Goal: Information Seeking & Learning: Learn about a topic

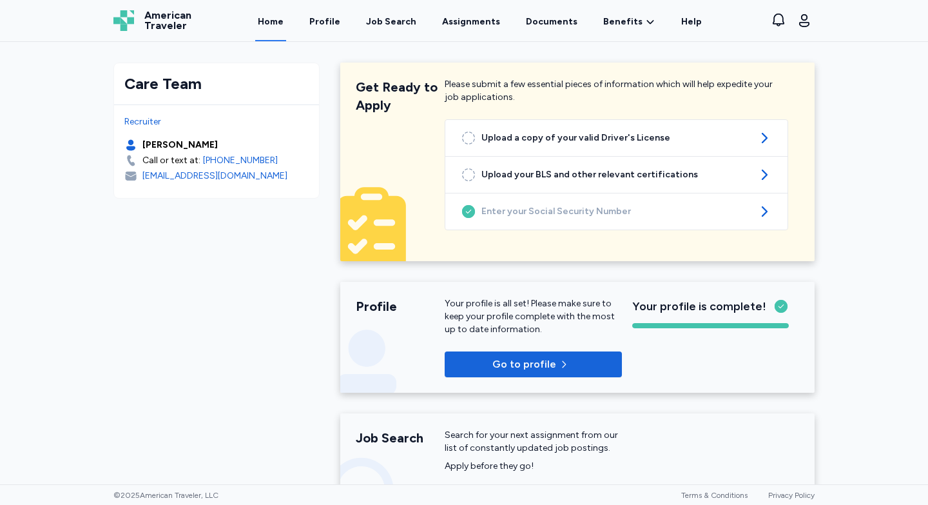
click at [397, 18] on div "Job Search" at bounding box center [391, 21] width 50 height 13
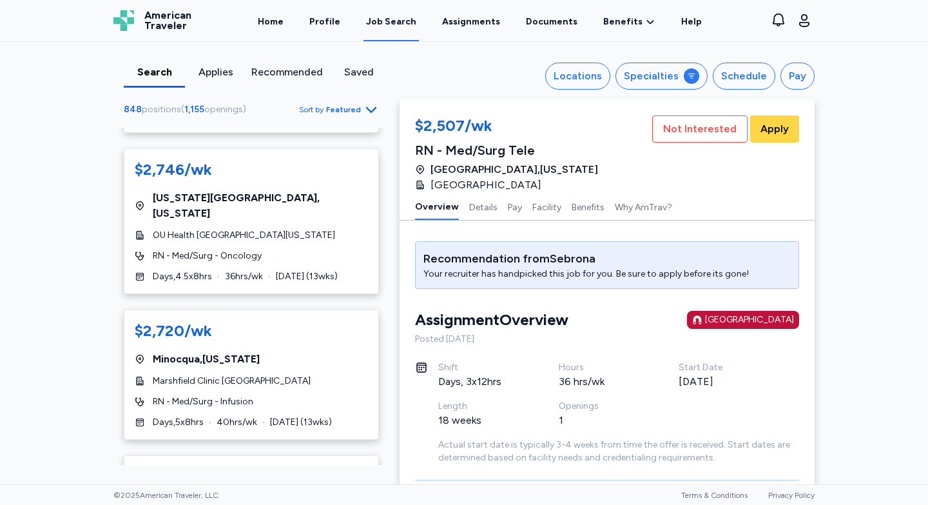
scroll to position [4693, 0]
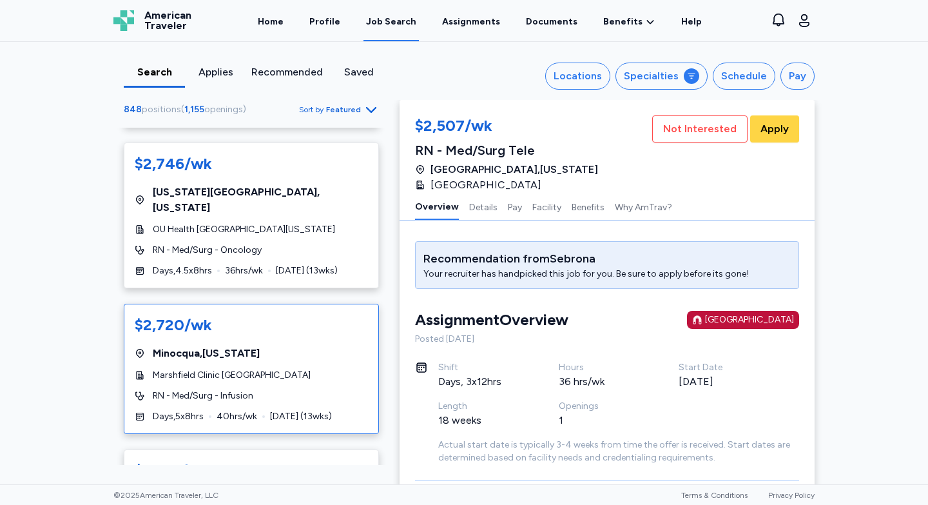
click at [202, 345] on span "[GEOGRAPHIC_DATA] , [US_STATE]" at bounding box center [206, 352] width 107 height 15
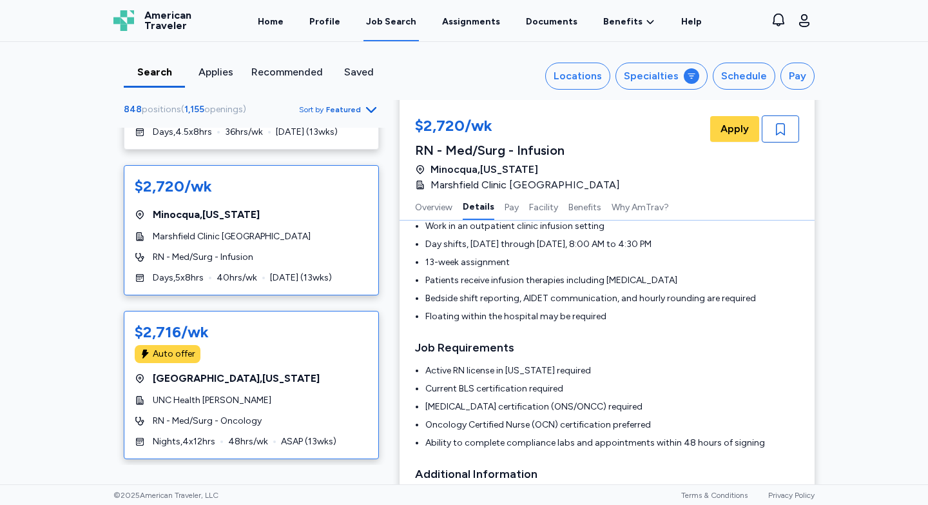
scroll to position [4834, 0]
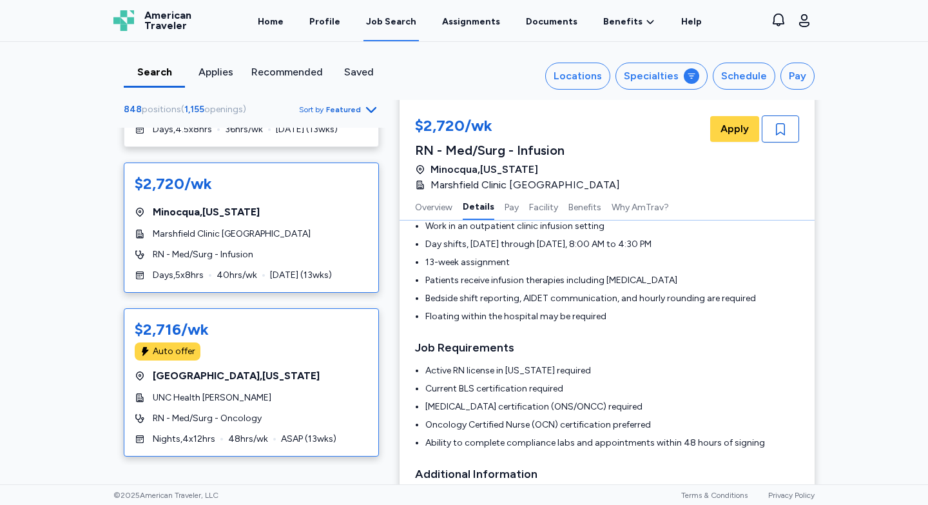
click at [251, 368] on span "[GEOGRAPHIC_DATA] , [US_STATE]" at bounding box center [236, 375] width 167 height 15
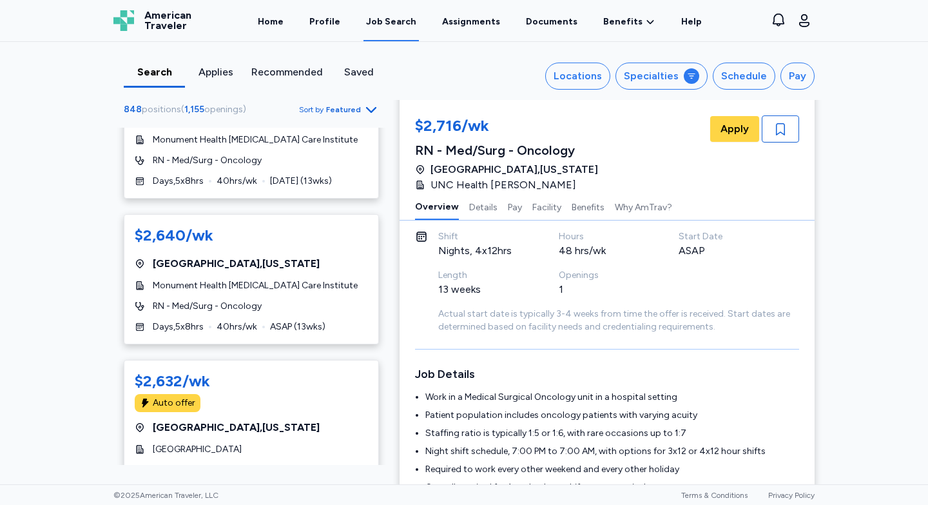
scroll to position [6486, 0]
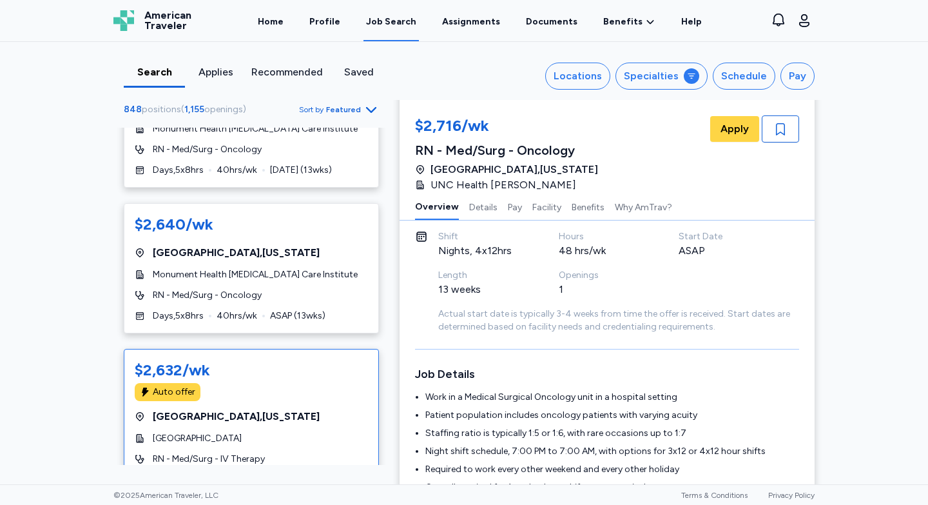
click at [209, 383] on div "Auto offer" at bounding box center [251, 392] width 233 height 18
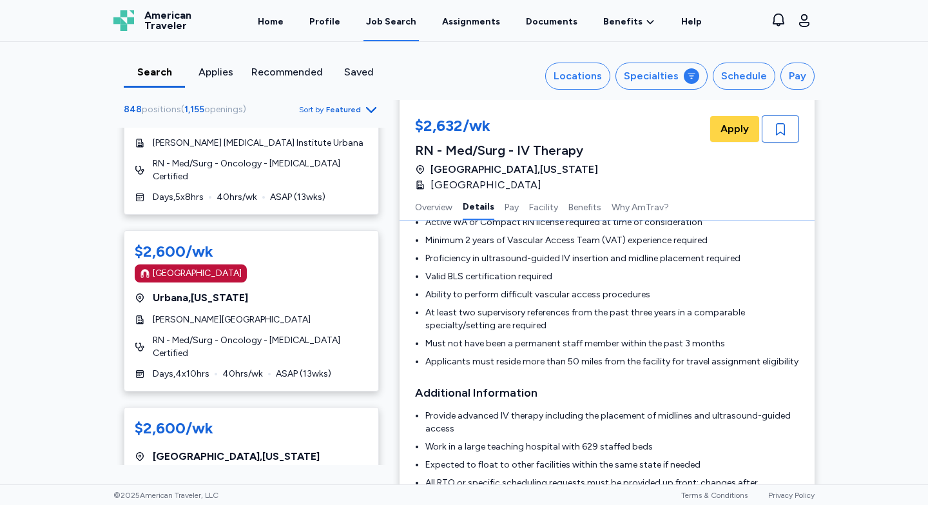
scroll to position [401, 0]
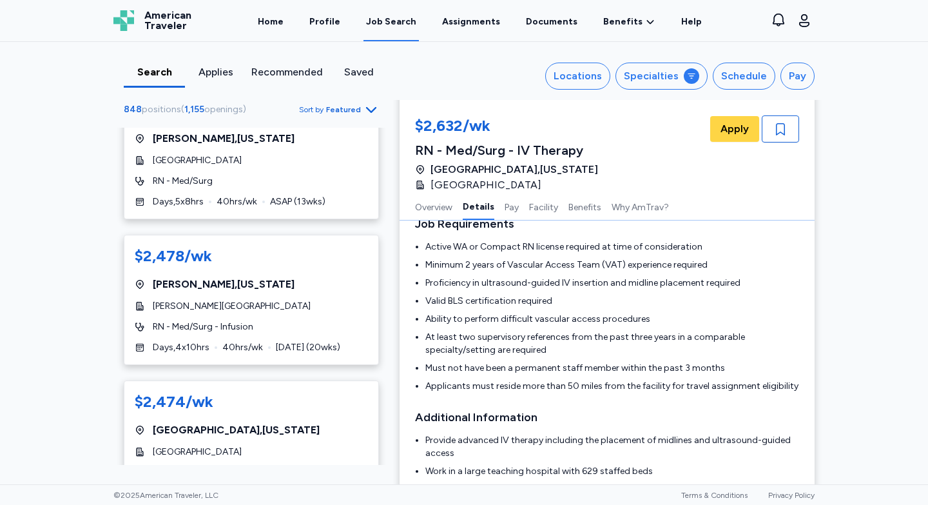
scroll to position [5482, 0]
